Goal: Find specific page/section: Find specific page/section

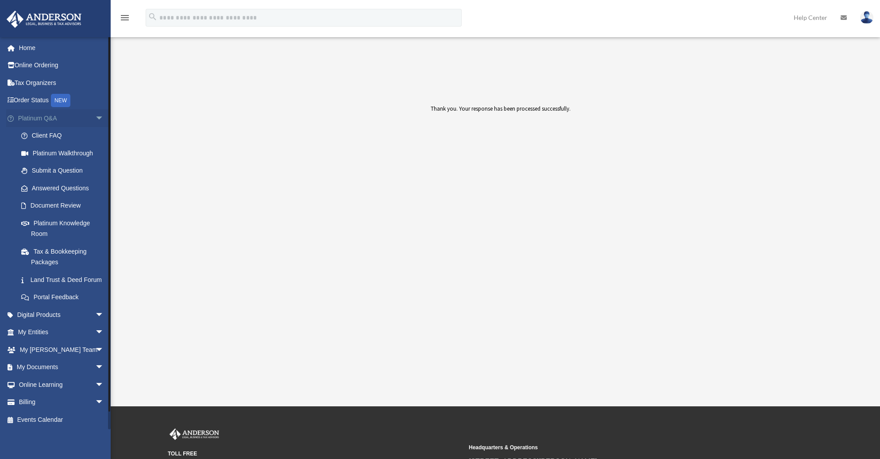
click at [95, 120] on span "arrow_drop_down" at bounding box center [104, 118] width 18 height 18
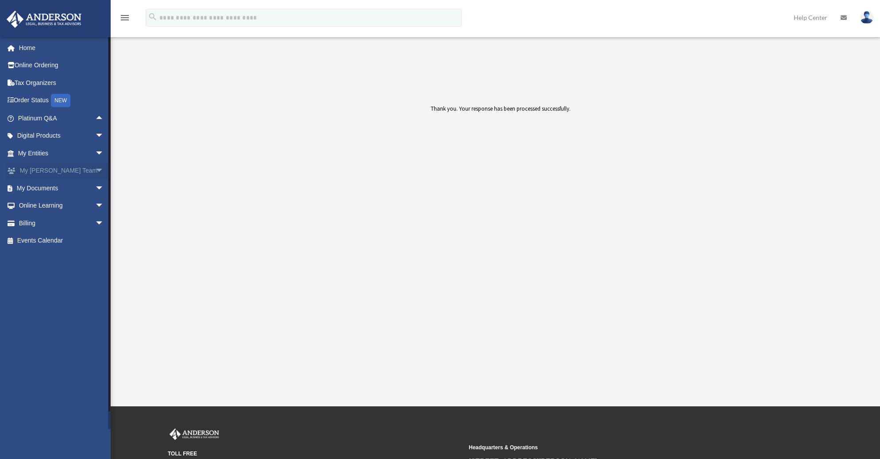
click at [49, 178] on link "My Anderson Team arrow_drop_down" at bounding box center [61, 171] width 111 height 18
click at [45, 192] on link "My Documents arrow_drop_down" at bounding box center [61, 188] width 111 height 18
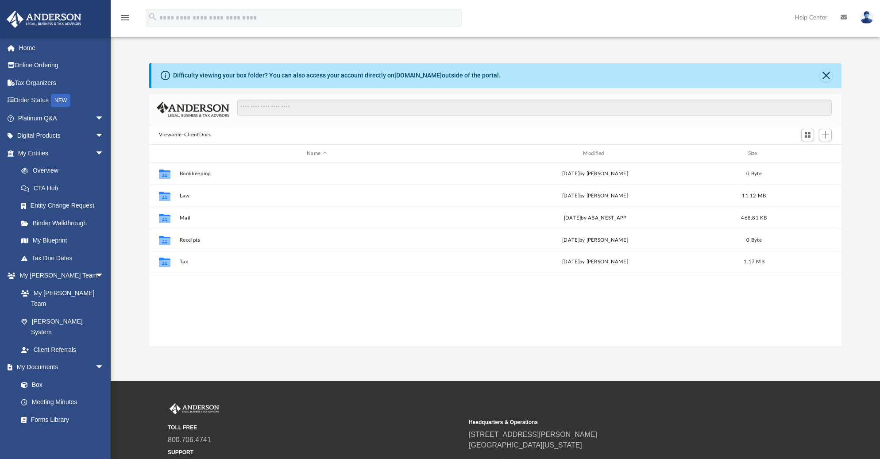
scroll to position [195, 686]
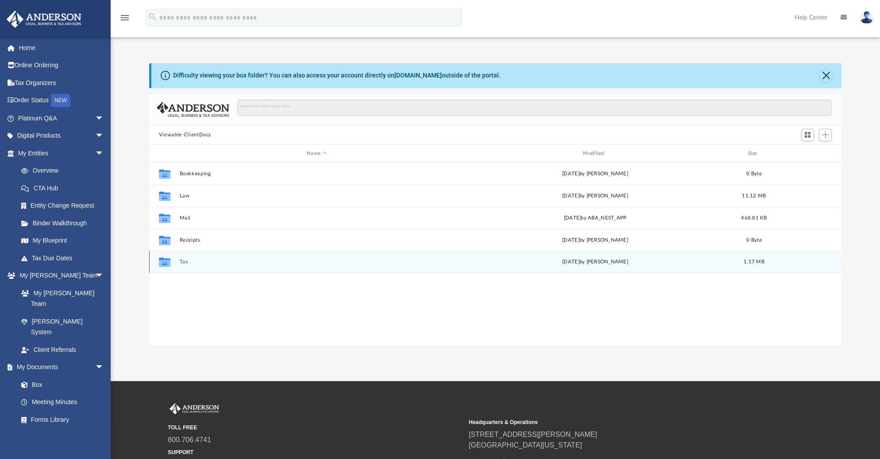
click at [179, 265] on div "Collaborated Folder Tax today by Alexander Hovik 1.17 MB" at bounding box center [495, 262] width 692 height 22
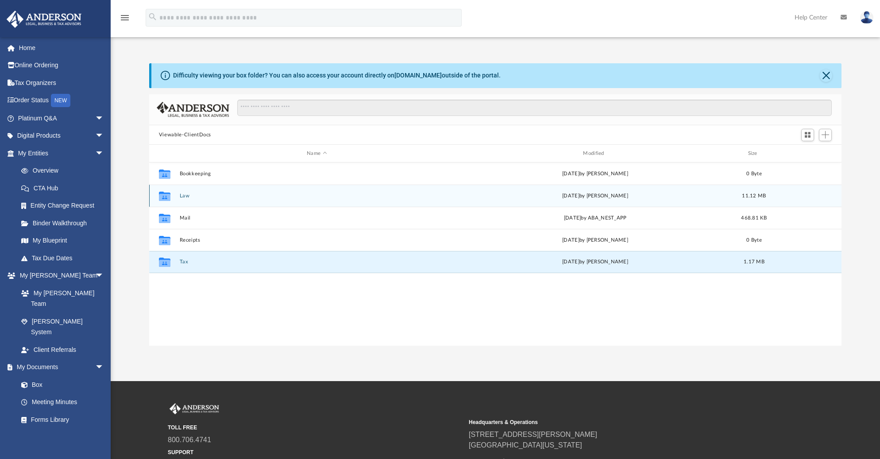
click at [189, 201] on div "Collaborated Folder Law Fri May 2 2025 by Alexander Hovik 11.12 MB" at bounding box center [495, 196] width 692 height 22
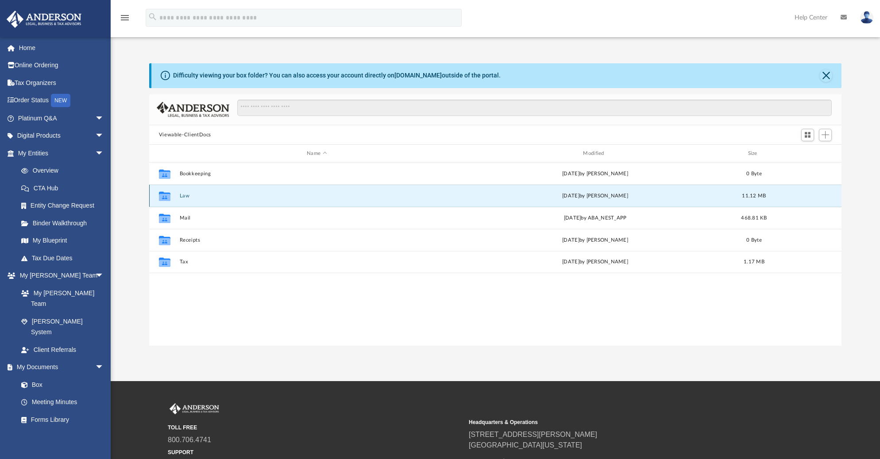
click at [184, 193] on button "Law" at bounding box center [316, 196] width 274 height 6
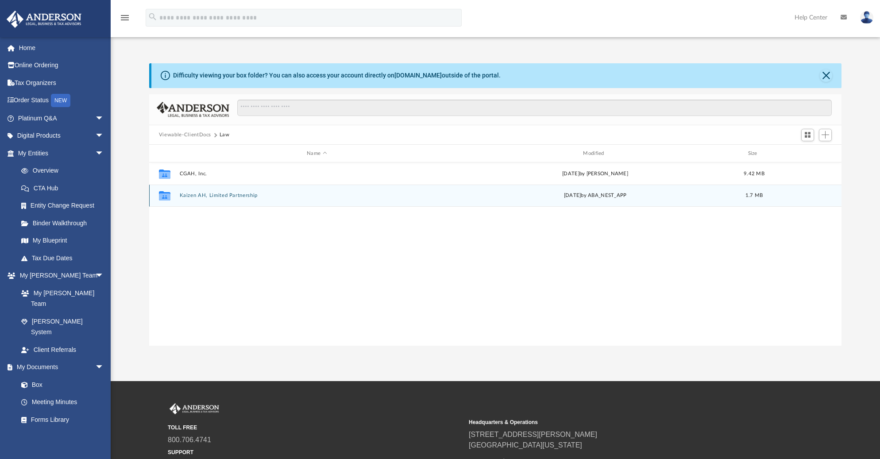
click at [166, 191] on icon "Collaborated Folder" at bounding box center [165, 196] width 14 height 14
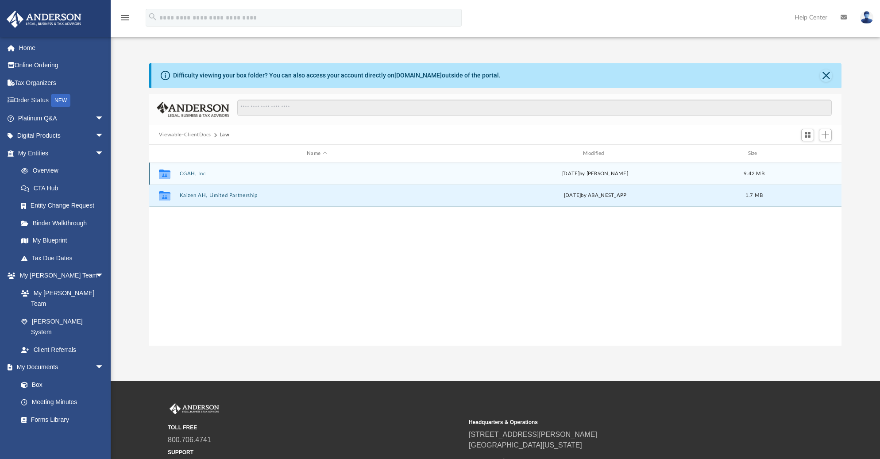
click at [170, 178] on icon "Collaborated Folder" at bounding box center [165, 174] width 14 height 14
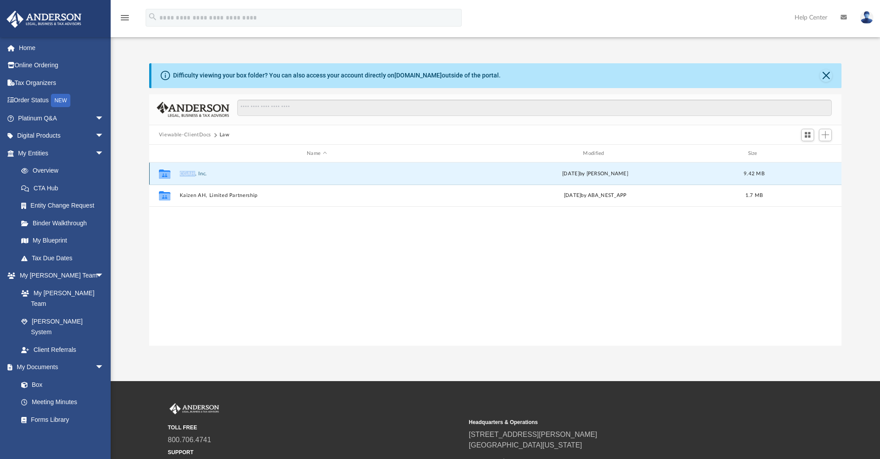
click at [170, 178] on icon "Collaborated Folder" at bounding box center [165, 174] width 14 height 14
click at [193, 177] on div "Collaborated Folder CGAH, Inc. Fri May 2 2025 by Alexander Hovik 9.42 MB" at bounding box center [495, 173] width 692 height 22
click at [161, 178] on icon "grid" at bounding box center [165, 175] width 12 height 7
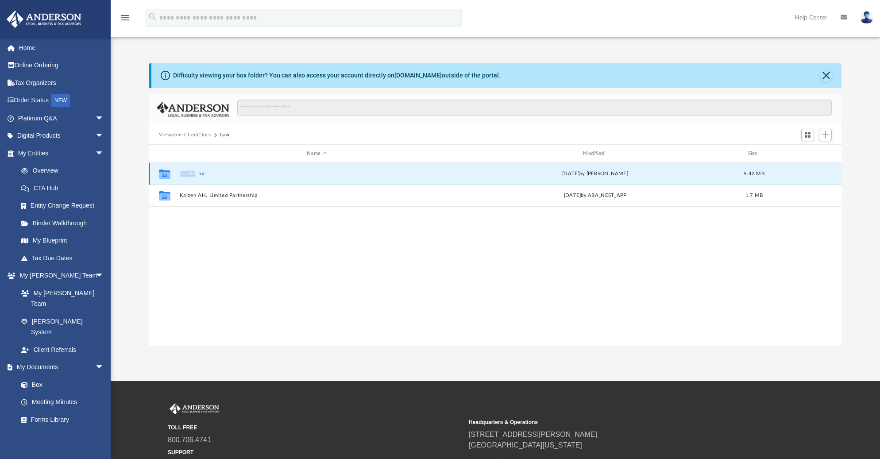
click at [191, 175] on button "CGAH, Inc." at bounding box center [316, 174] width 274 height 6
click at [185, 245] on div "Collaborated Folder CGAH, Inc. Fri May 2 2025 by Alexander Hovik 9.42 MB Collab…" at bounding box center [495, 253] width 692 height 183
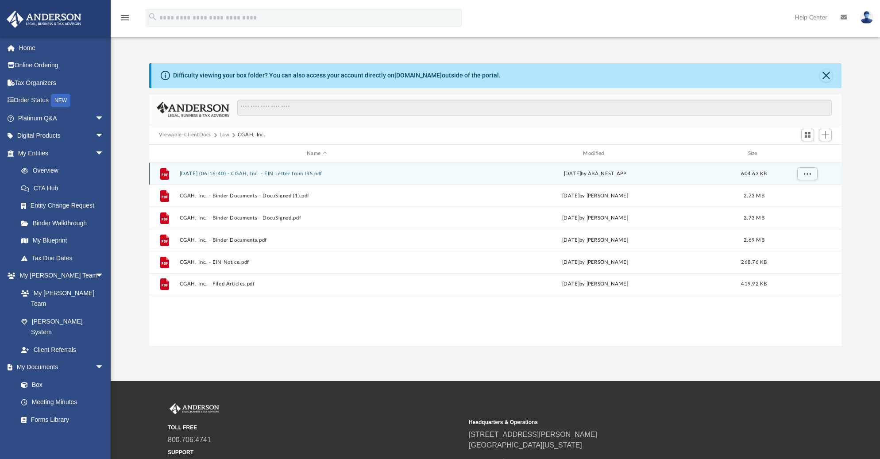
click at [293, 174] on button "2025.04.29 (06:16:40) - CGAH, Inc. - EIN Letter from IRS.pdf" at bounding box center [316, 174] width 274 height 6
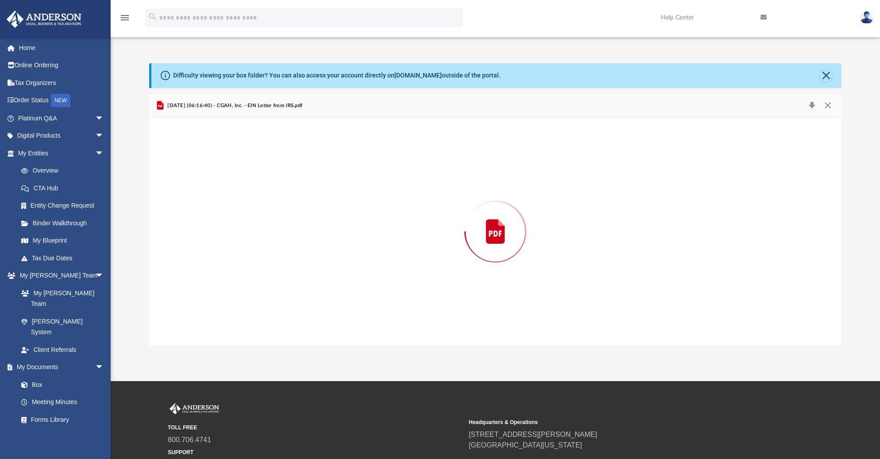
click at [293, 174] on div "Preview" at bounding box center [495, 231] width 692 height 228
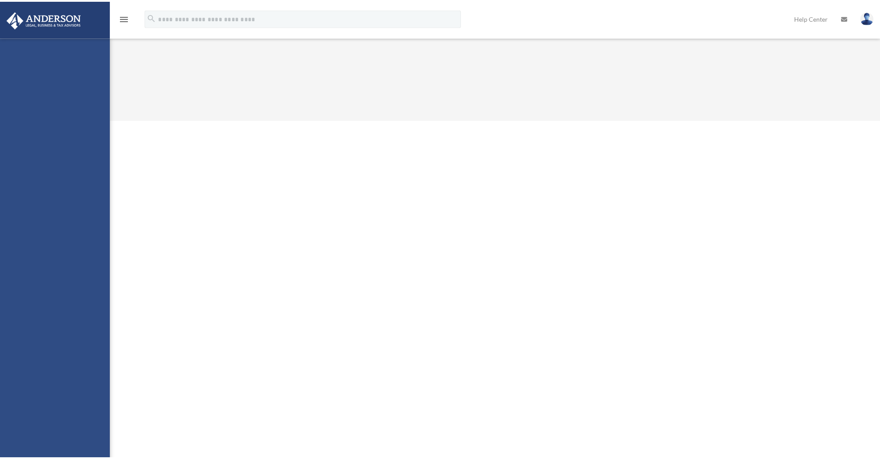
scroll to position [624, 0]
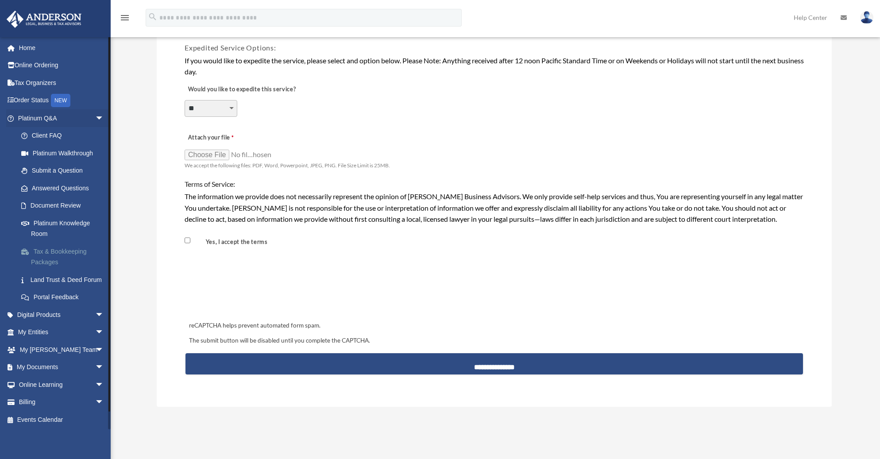
click at [41, 259] on link "Tax & Bookkeeping Packages" at bounding box center [64, 257] width 105 height 28
